Goal: Task Accomplishment & Management: Manage account settings

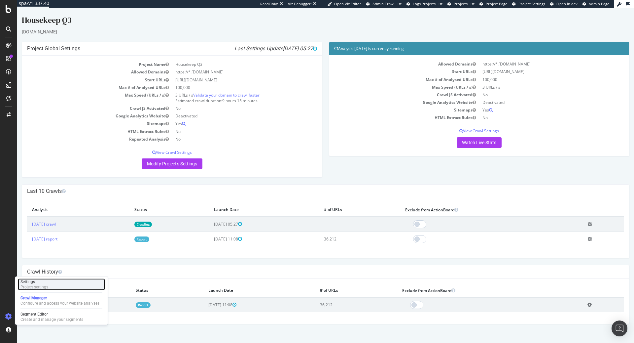
click at [43, 279] on div "Settings" at bounding box center [34, 281] width 28 height 5
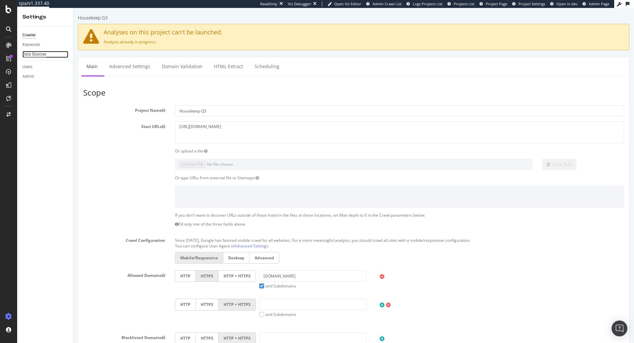
click at [35, 55] on div "Data Sources" at bounding box center [34, 54] width 24 height 7
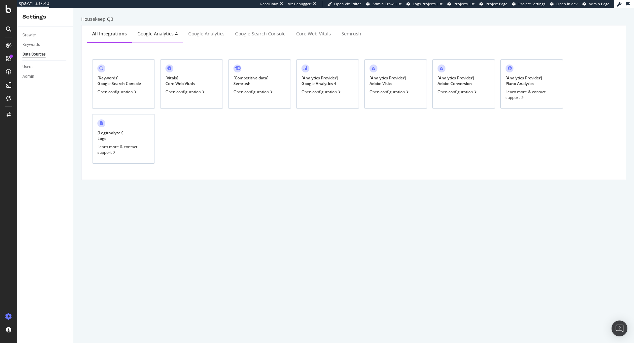
click at [155, 37] on div "Google Analytics 4" at bounding box center [157, 33] width 40 height 7
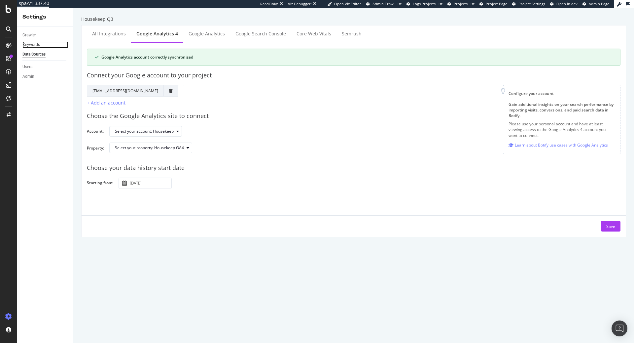
click at [39, 44] on div "Keywords" at bounding box center [31, 44] width 18 height 7
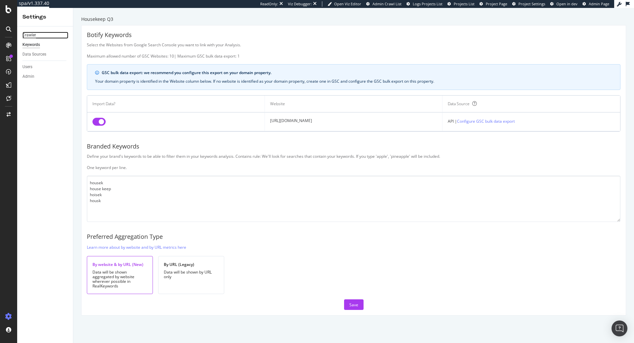
click at [31, 32] on div "Crawler" at bounding box center [29, 35] width 14 height 7
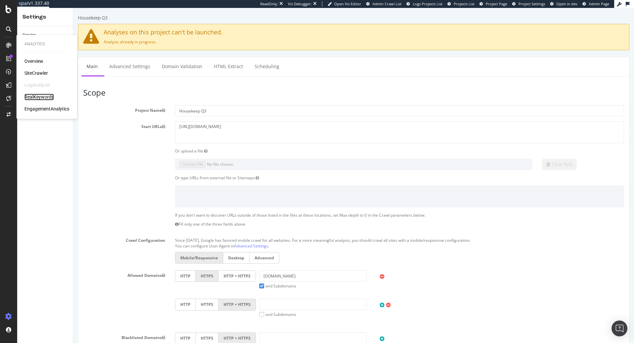
click at [36, 99] on div "RealKeywords" at bounding box center [38, 97] width 29 height 7
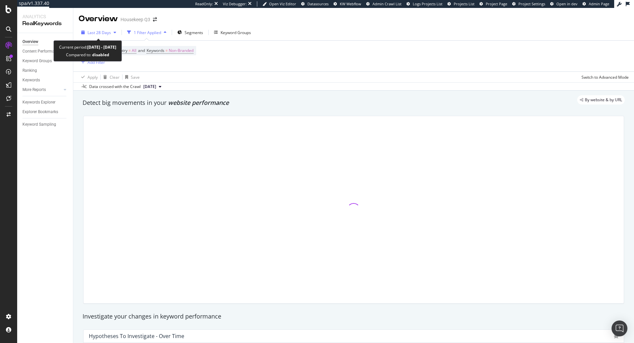
click at [102, 30] on span "Last 28 Days" at bounding box center [99, 33] width 23 height 6
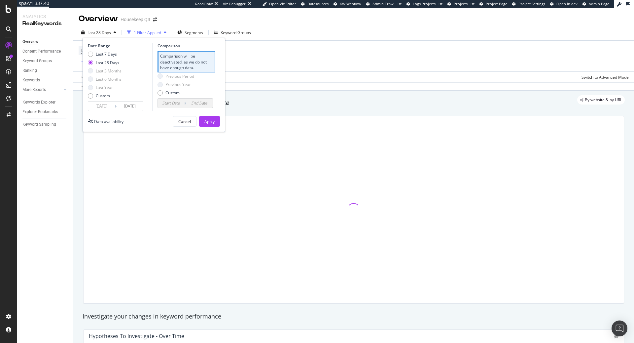
click at [339, 44] on div "Device = All and Country = All and Keywords = Non-Branded Add Filter" at bounding box center [354, 56] width 551 height 31
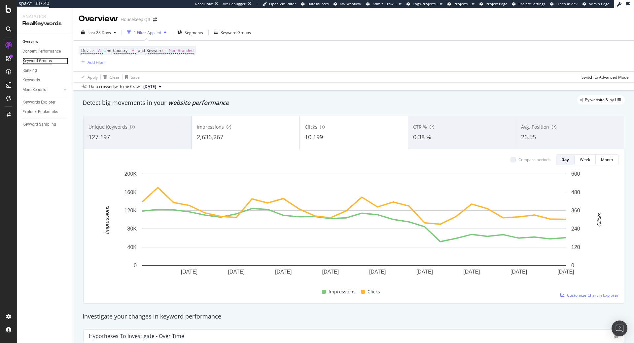
click at [37, 59] on div "Keyword Groups" at bounding box center [36, 60] width 29 height 7
